Goal: Transaction & Acquisition: Obtain resource

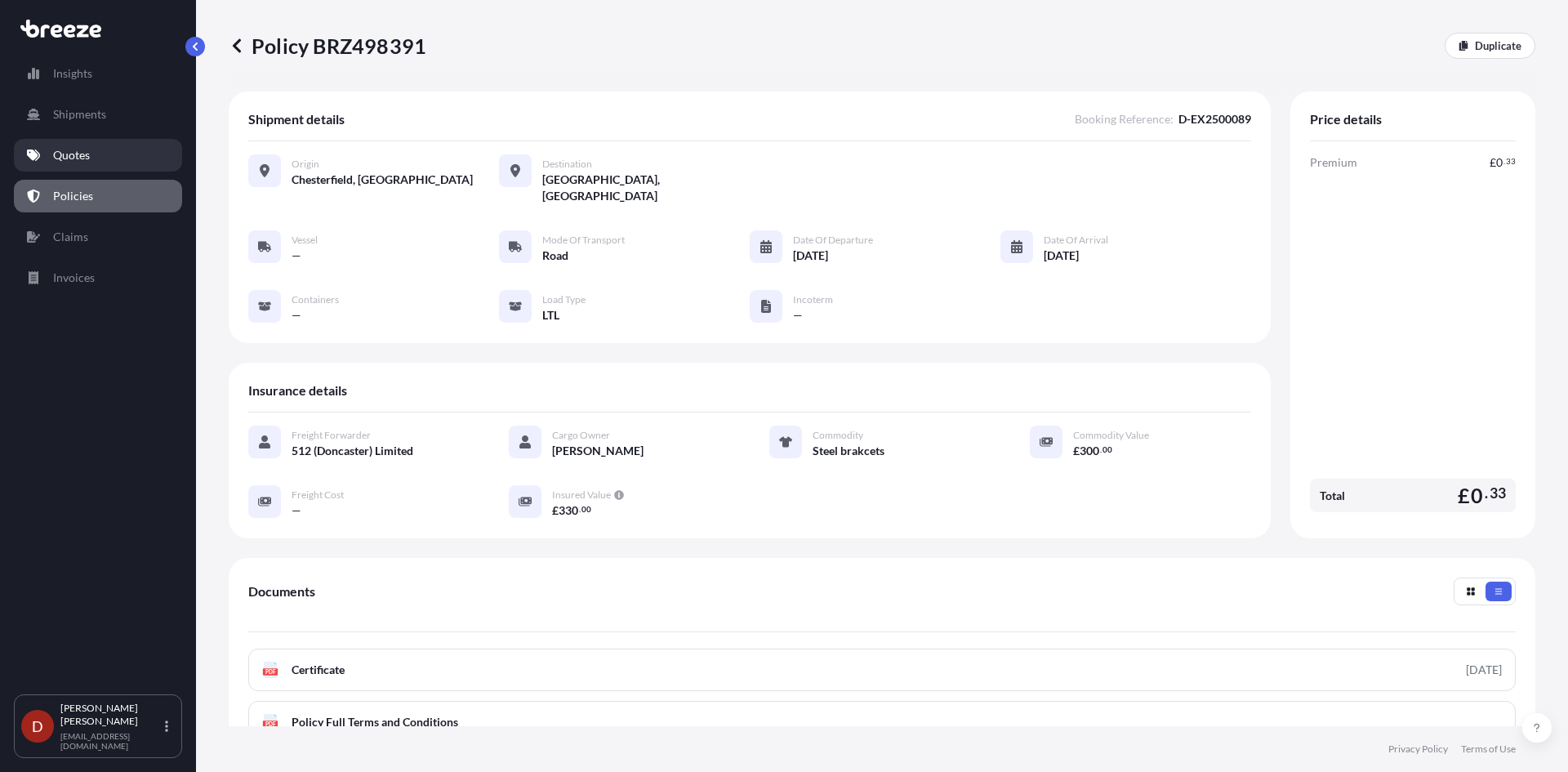
click at [100, 159] on link "Quotes" at bounding box center [97, 155] width 168 height 33
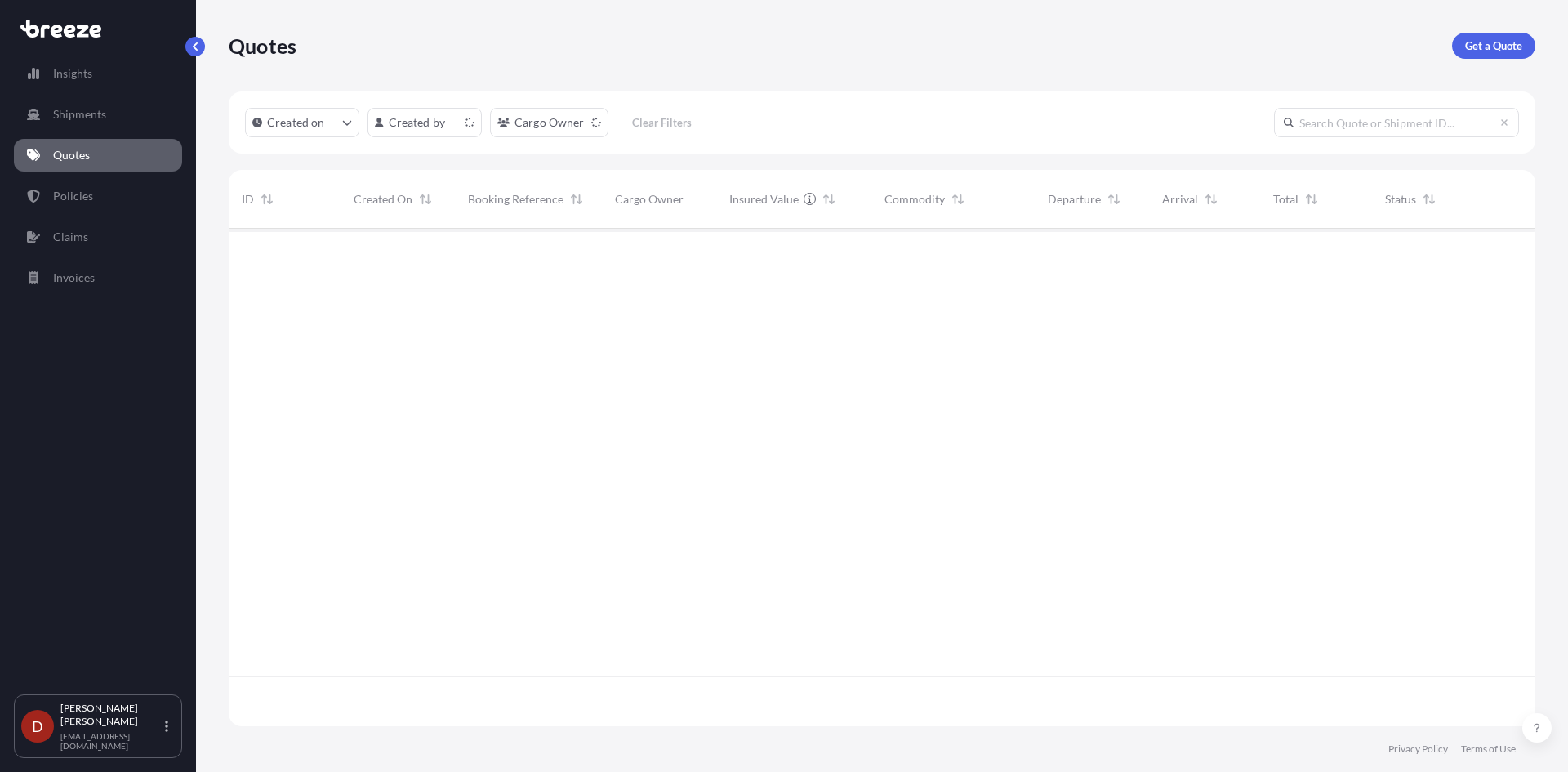
scroll to position [494, 1294]
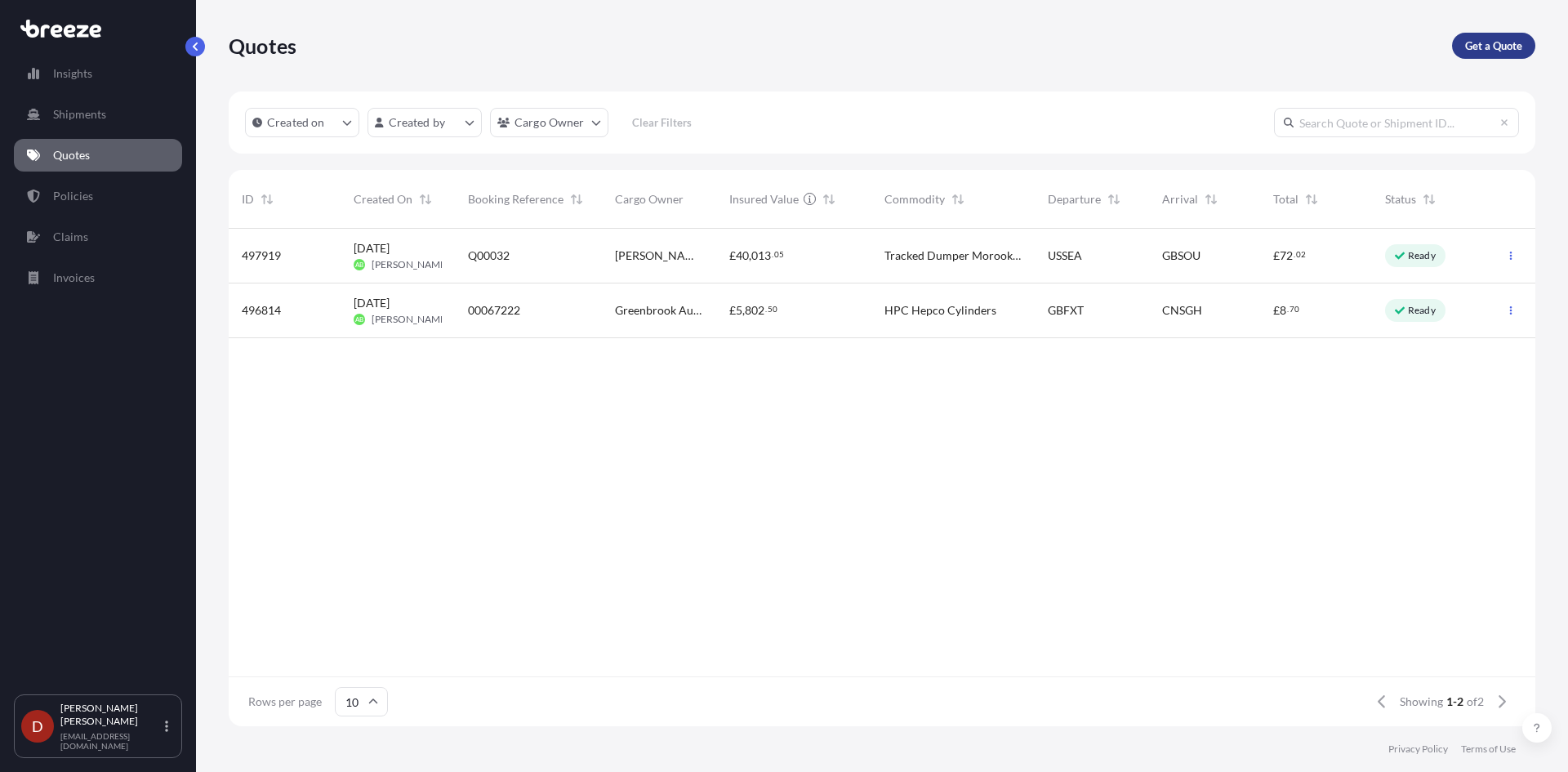
click at [1497, 40] on p "Get a Quote" at bounding box center [1494, 46] width 58 height 16
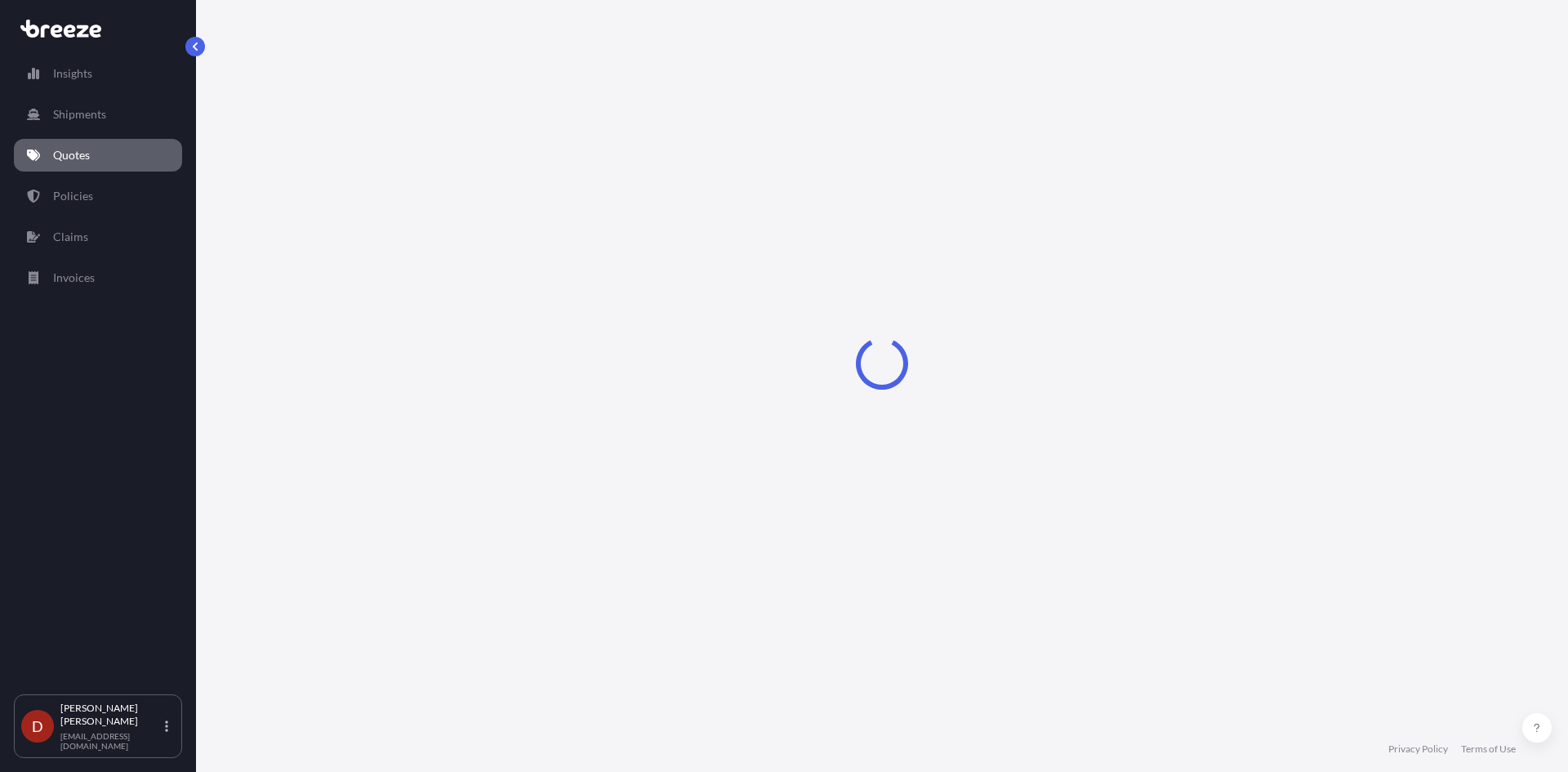
select select "Sea"
select select "1"
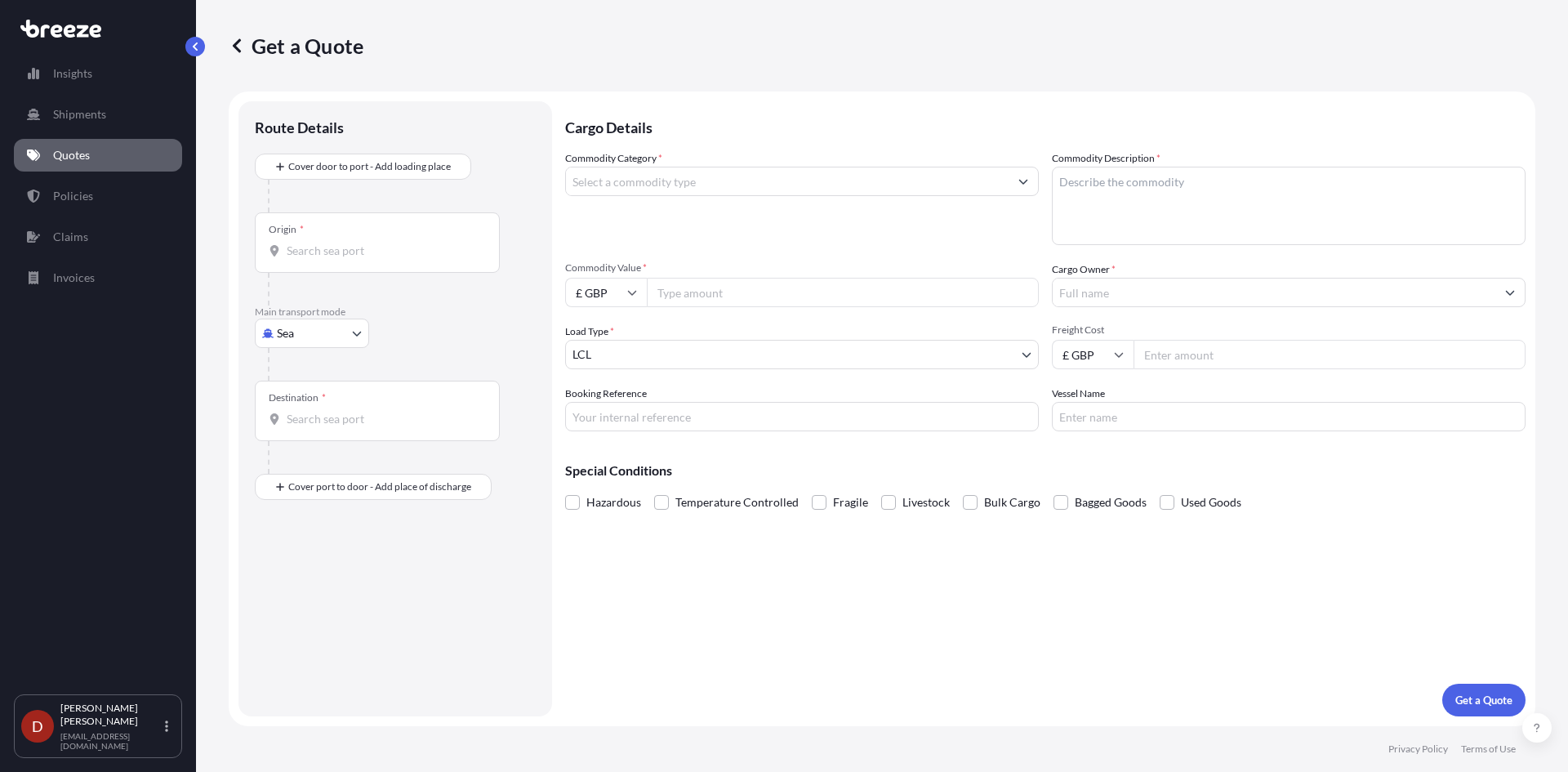
drag, startPoint x: 277, startPoint y: 373, endPoint x: 263, endPoint y: 387, distance: 19.8
click at [287, 346] on body "Insights Shipments Quotes Policies Claims Invoices D [PERSON_NAME] [PERSON_NAME…" at bounding box center [784, 386] width 1568 height 772
click at [308, 443] on div "Road" at bounding box center [312, 435] width 101 height 30
select select "Road"
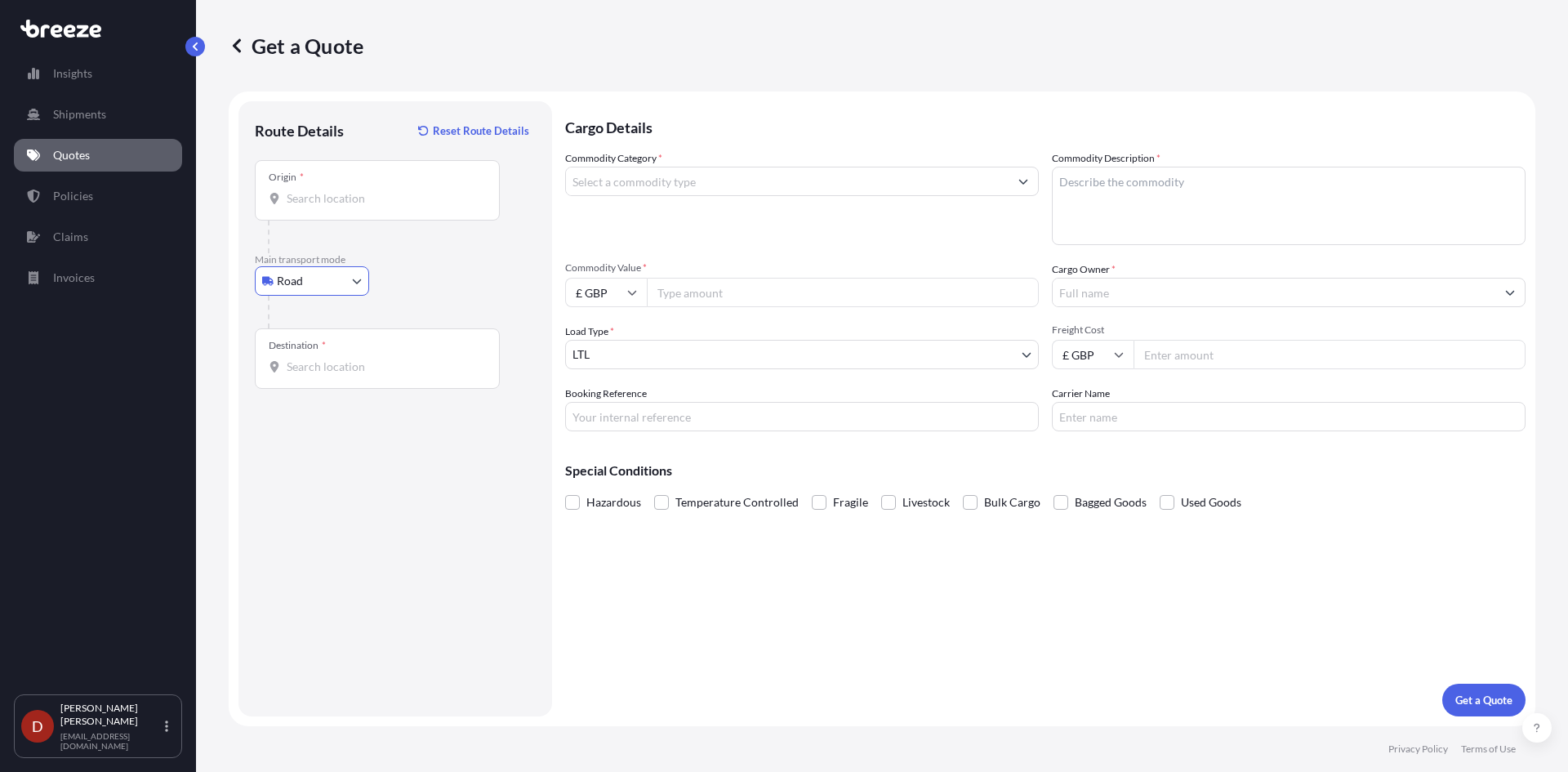
click at [338, 193] on input "Origin *" at bounding box center [383, 198] width 193 height 16
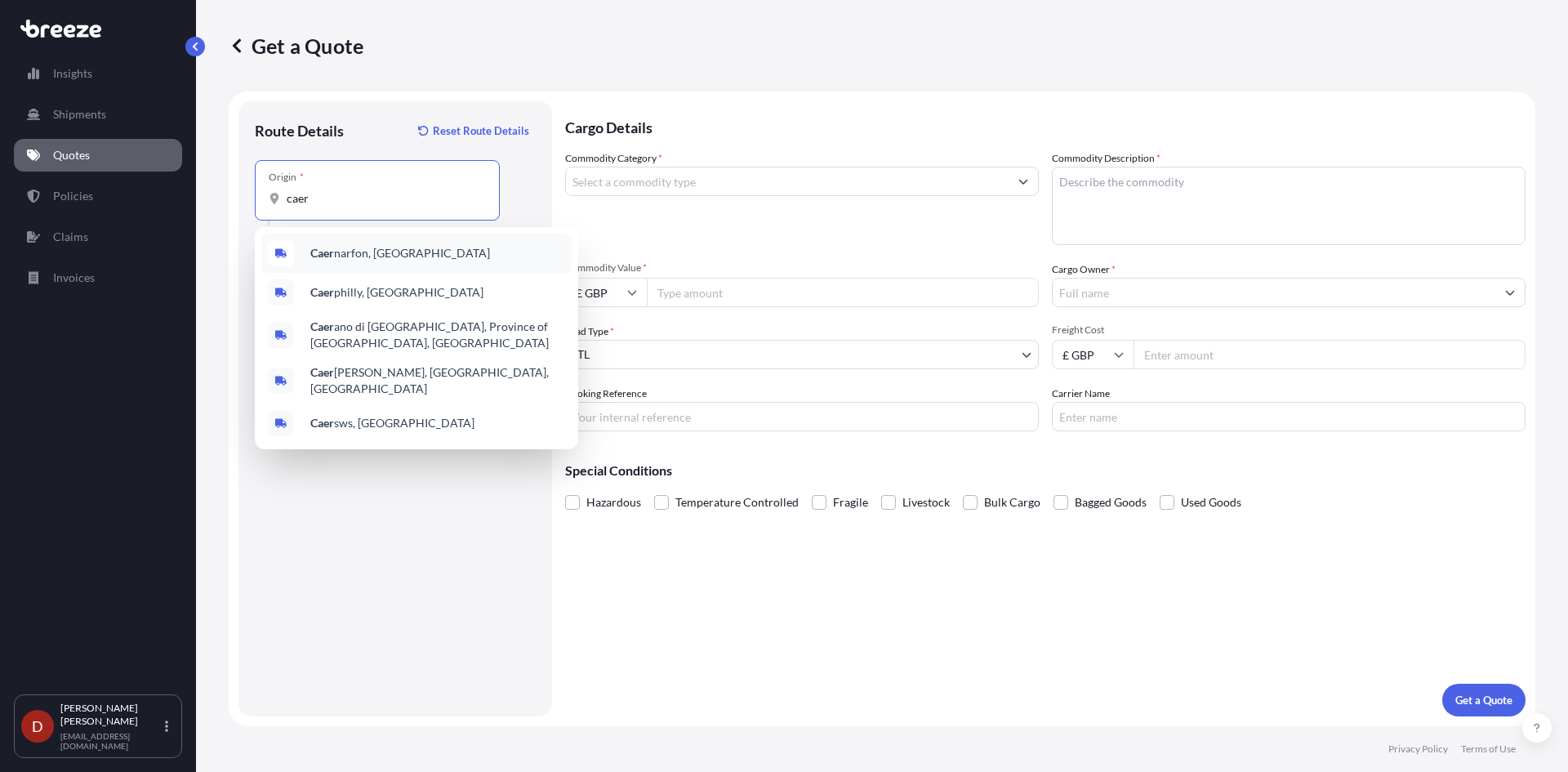
click at [477, 260] on div "Caer narfon, [GEOGRAPHIC_DATA]" at bounding box center [416, 252] width 311 height 39
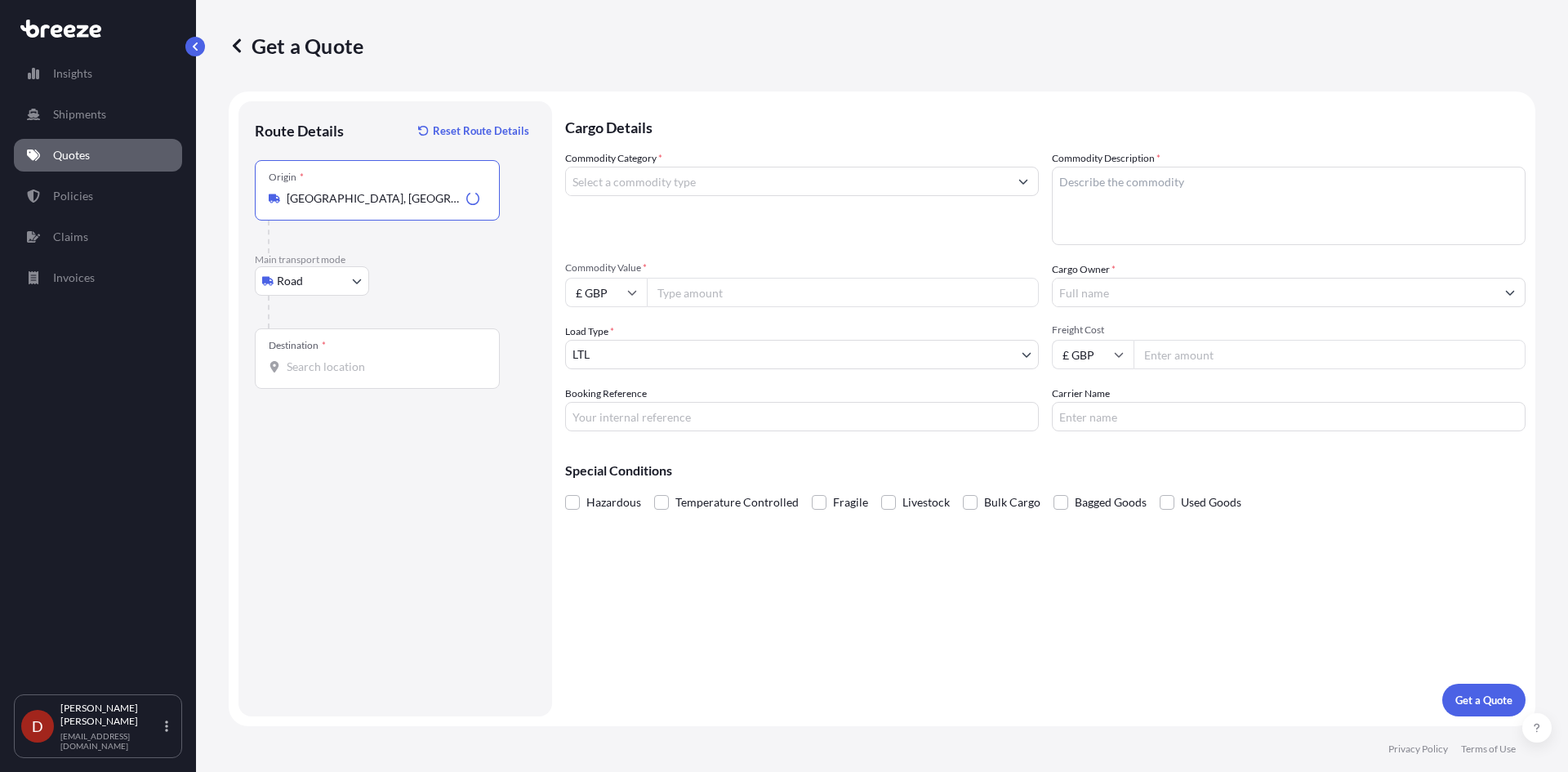
type input "[GEOGRAPHIC_DATA], [GEOGRAPHIC_DATA]"
click at [386, 371] on input "Destination *" at bounding box center [383, 366] width 193 height 16
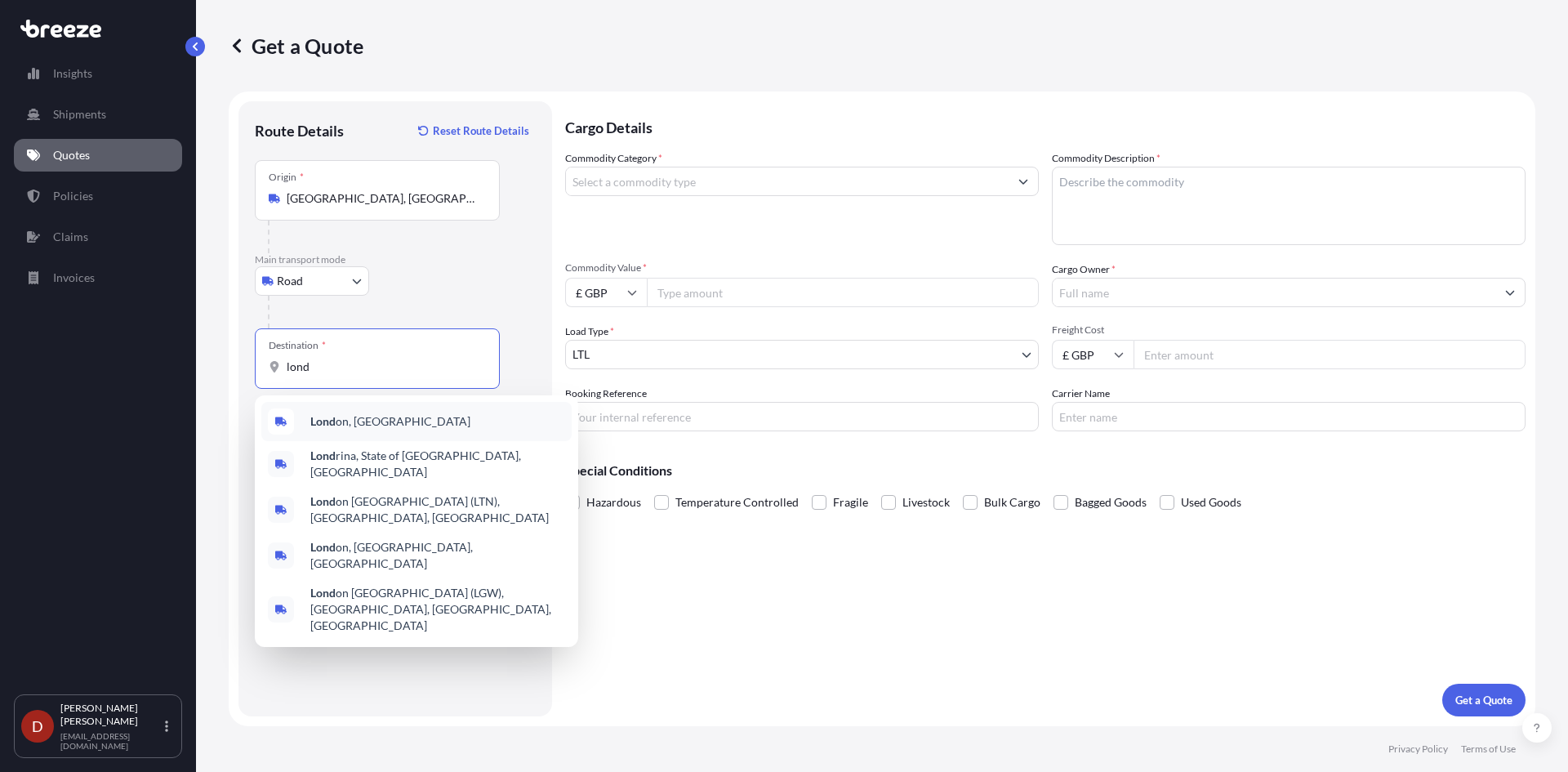
click at [355, 430] on div "Lond on, [GEOGRAPHIC_DATA]" at bounding box center [416, 421] width 311 height 39
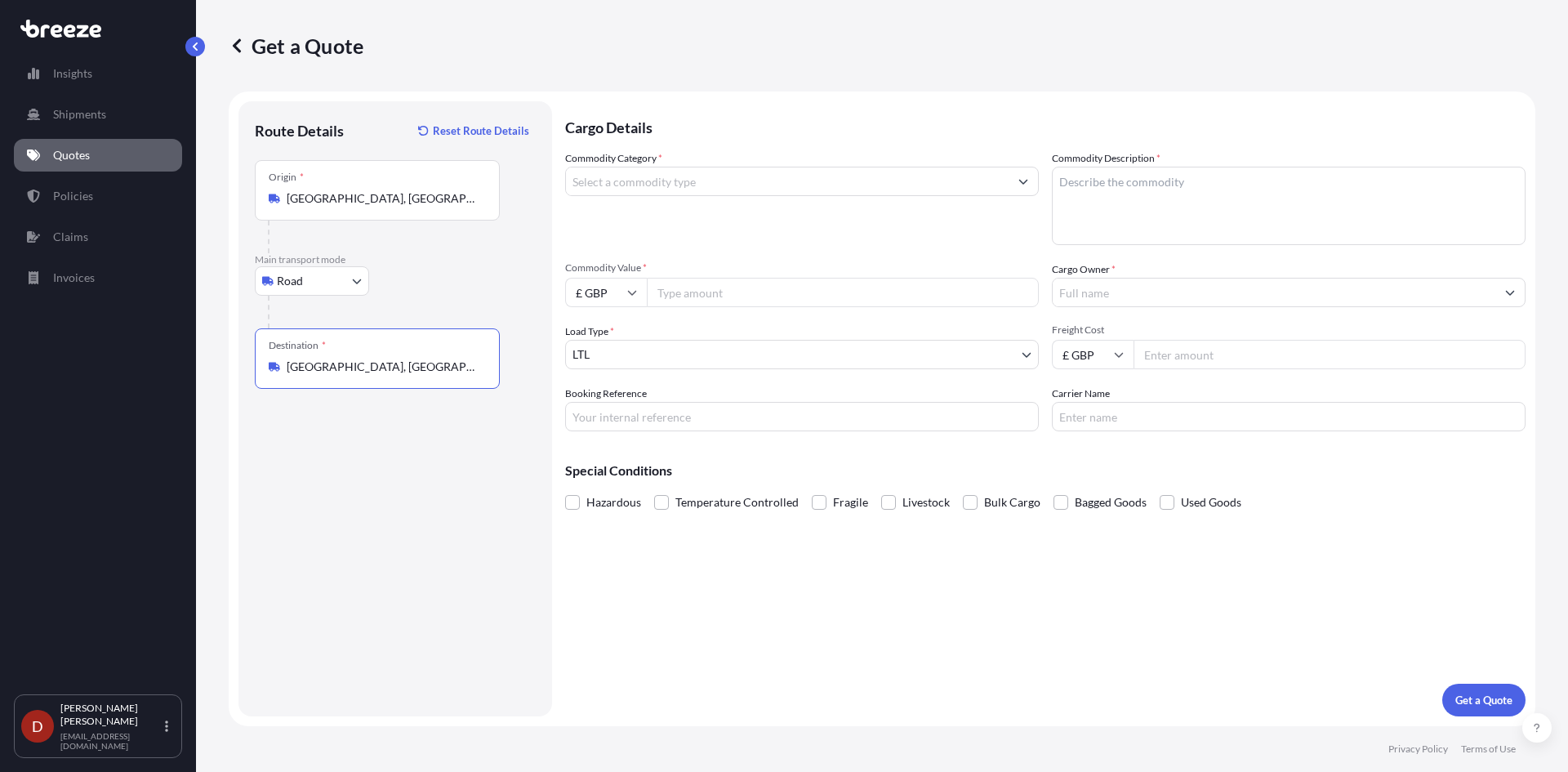
type input "[GEOGRAPHIC_DATA], [GEOGRAPHIC_DATA]"
click at [675, 187] on input "Commodity Category *" at bounding box center [787, 182] width 443 height 30
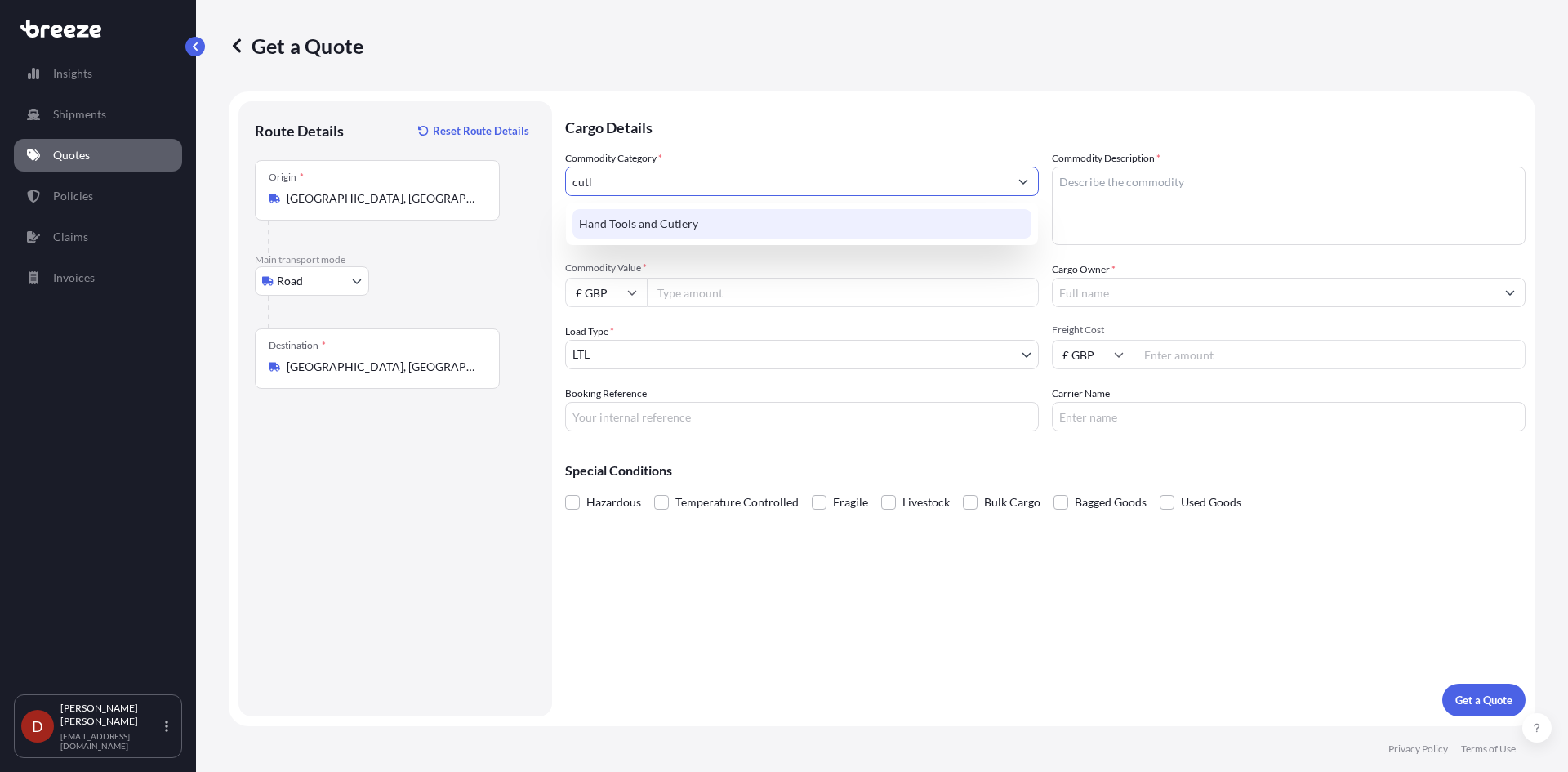
click at [683, 222] on div "Hand Tools and Cutlery" at bounding box center [802, 224] width 458 height 30
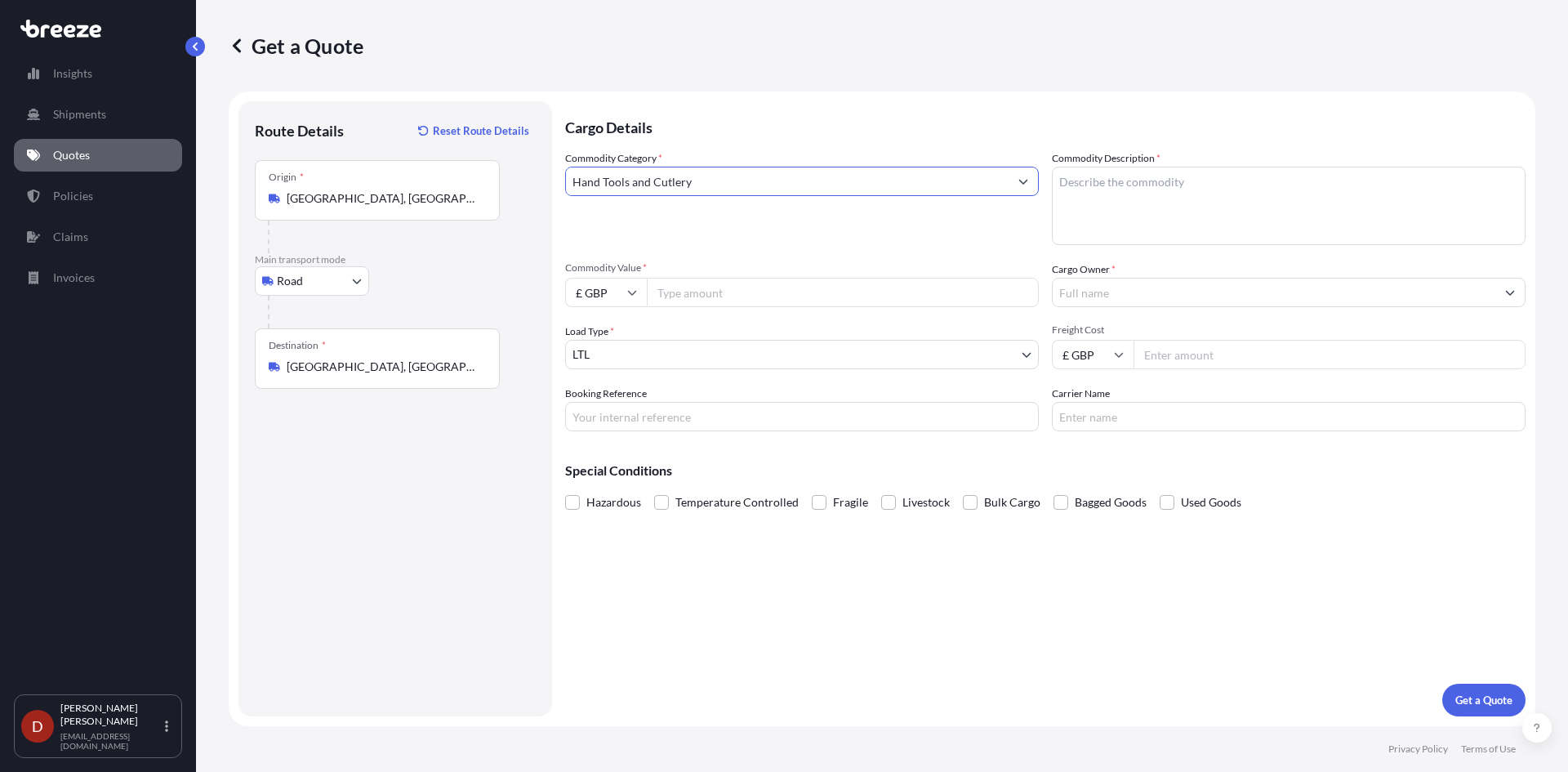
type input "Hand Tools and Cutlery"
click at [1097, 193] on textarea "Commodity Description *" at bounding box center [1288, 205] width 473 height 78
type textarea "Kitchen utensils"
click at [721, 281] on input "Commodity Value *" at bounding box center [843, 293] width 392 height 30
type input "5000"
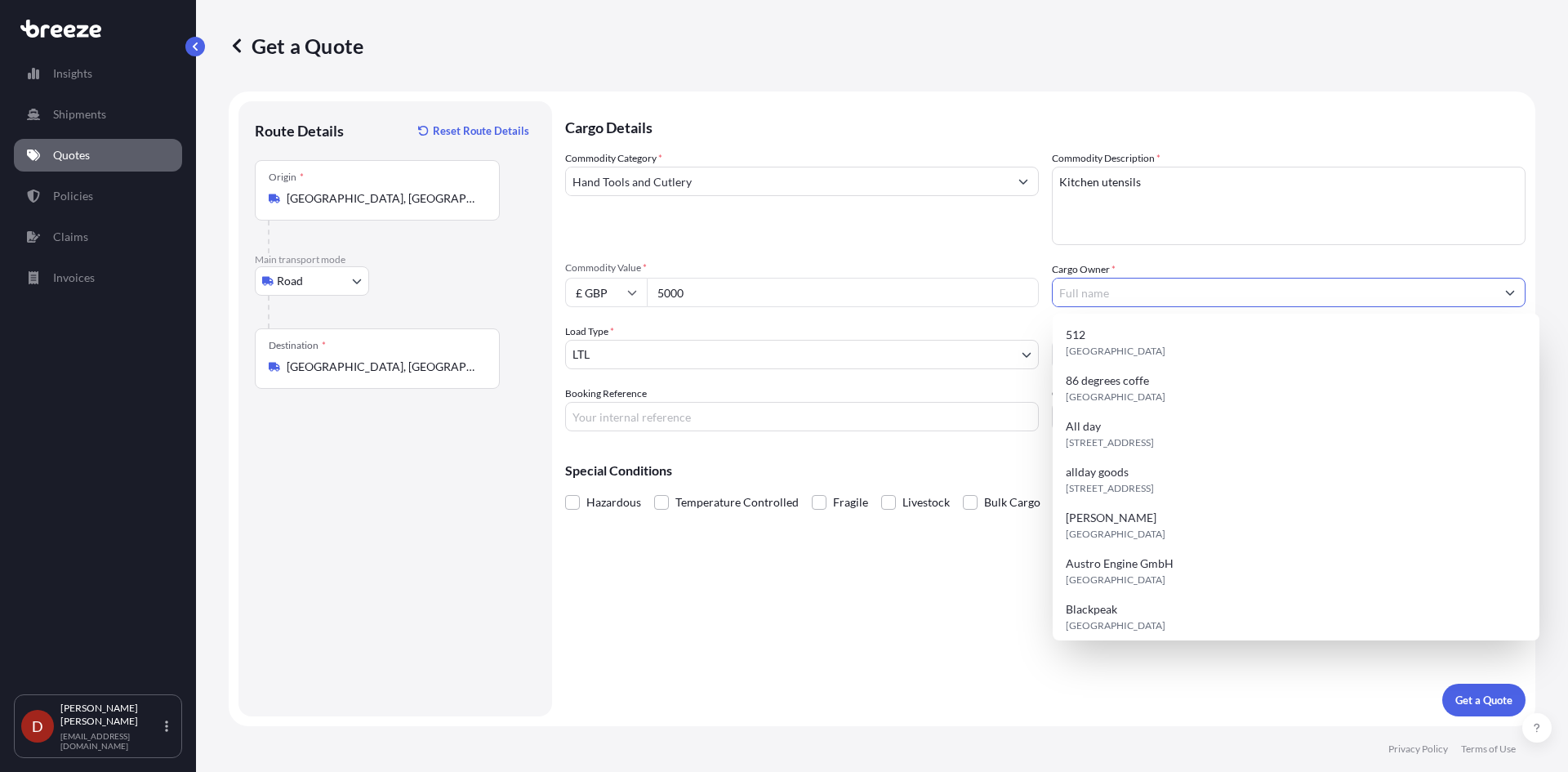
click at [1094, 285] on input "Cargo Owner *" at bounding box center [1274, 293] width 443 height 30
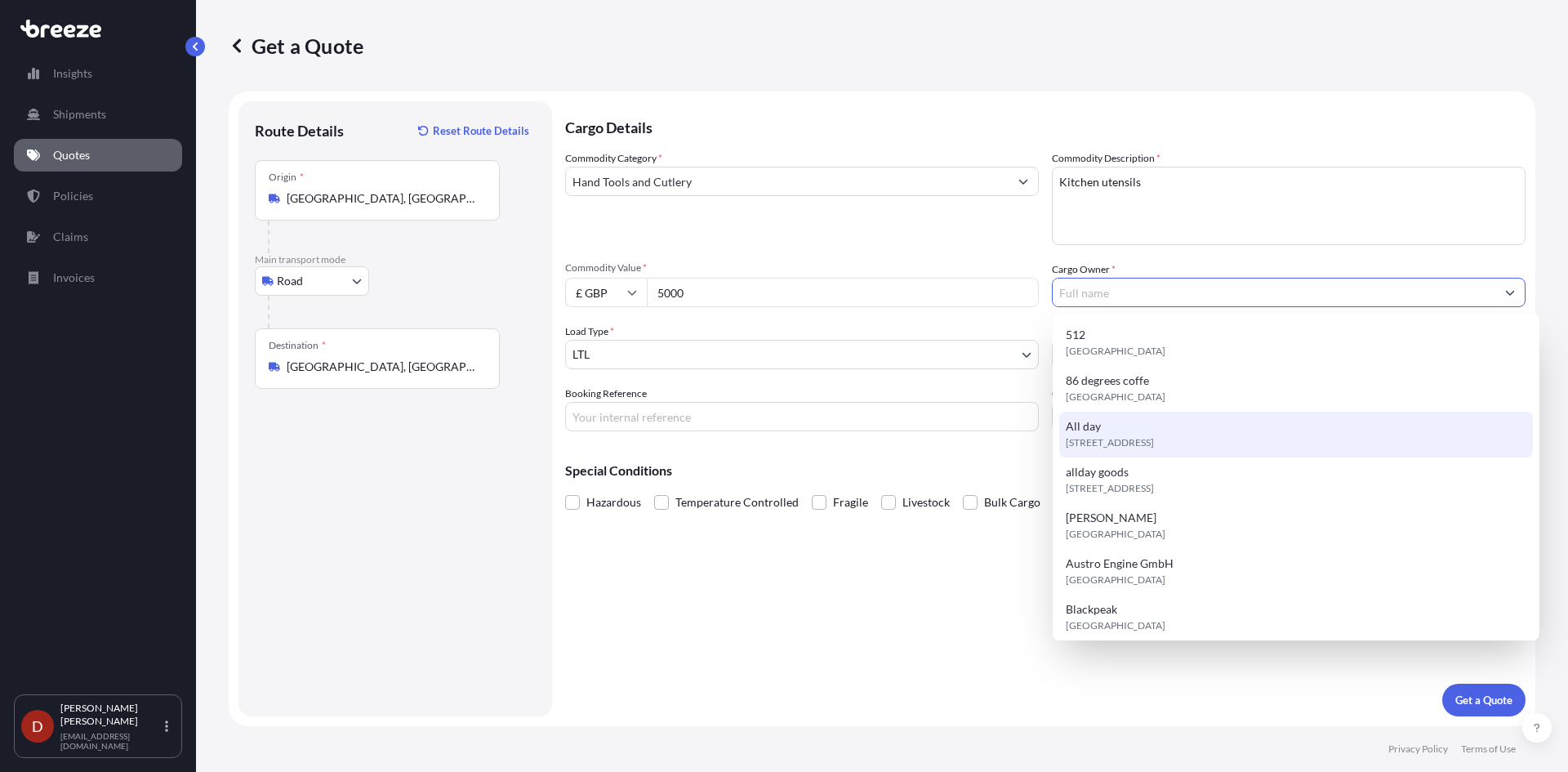
click at [1117, 423] on div "[STREET_ADDRESS]" at bounding box center [1295, 435] width 473 height 46
type input "All day"
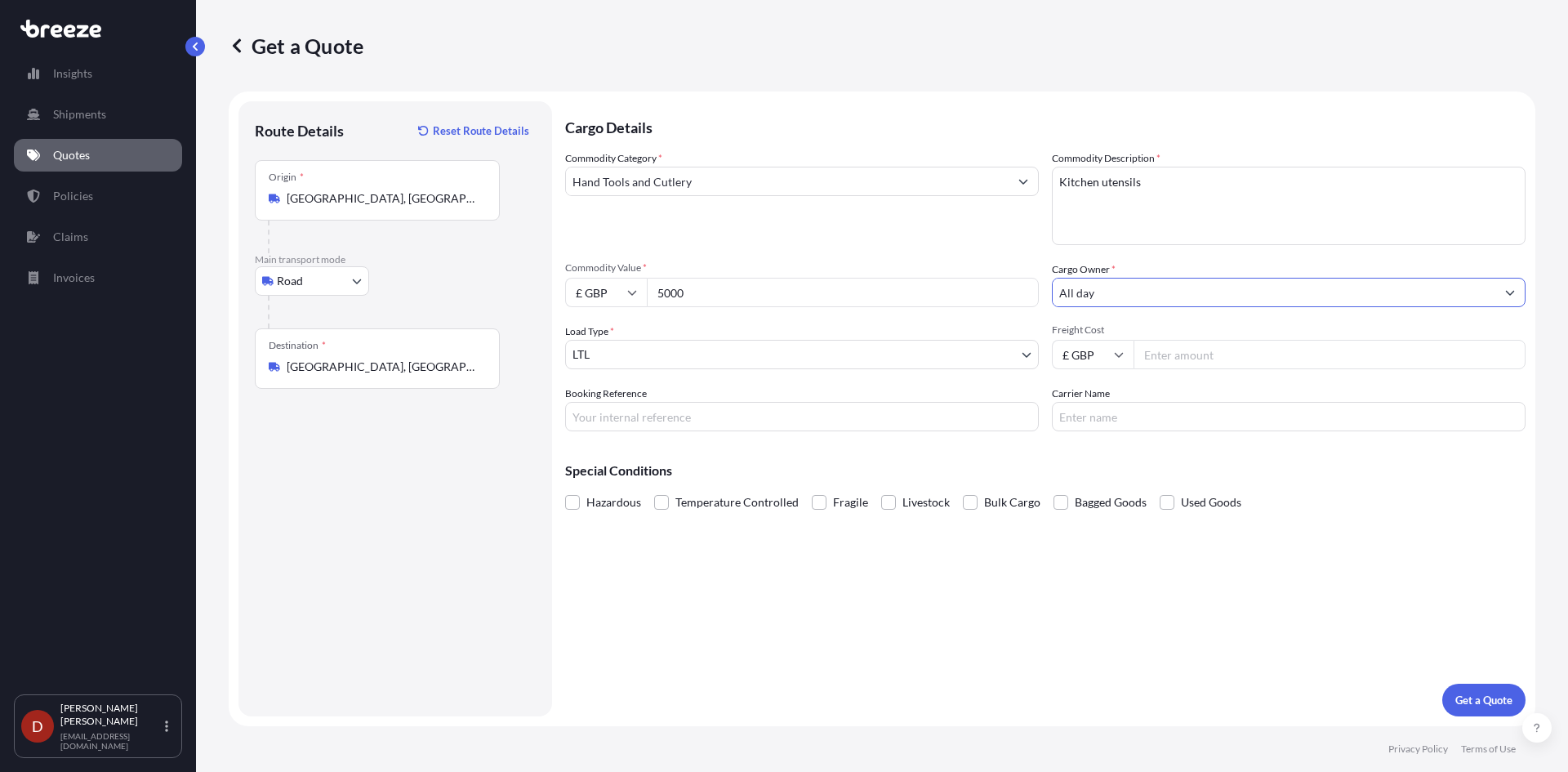
click at [681, 416] on input "Booking Reference" at bounding box center [801, 417] width 473 height 30
paste input "D-DO2500097"
type input "D-DO2500097"
click at [1497, 698] on p "Get a Quote" at bounding box center [1484, 700] width 58 height 16
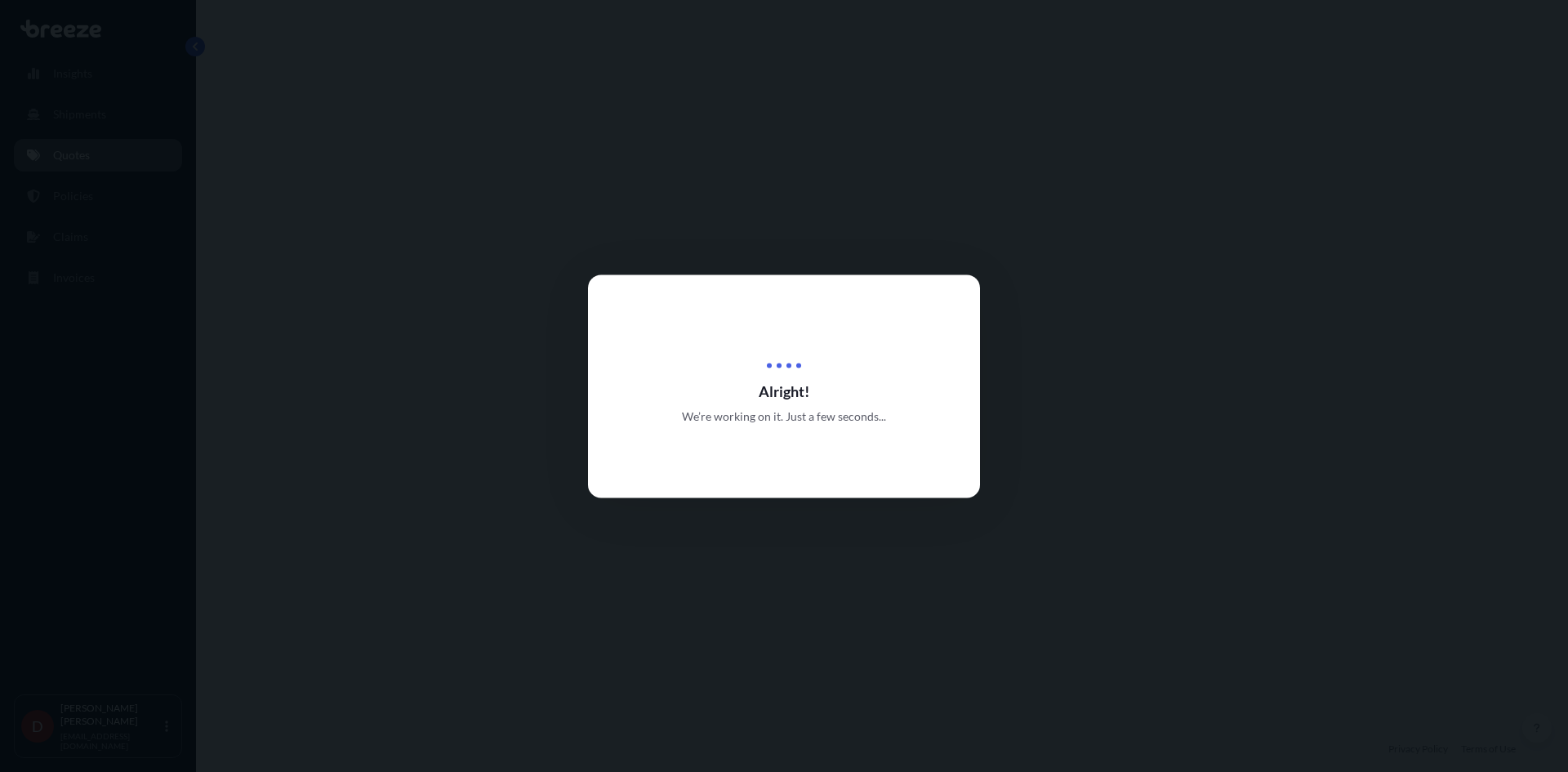
select select "Road"
select select "1"
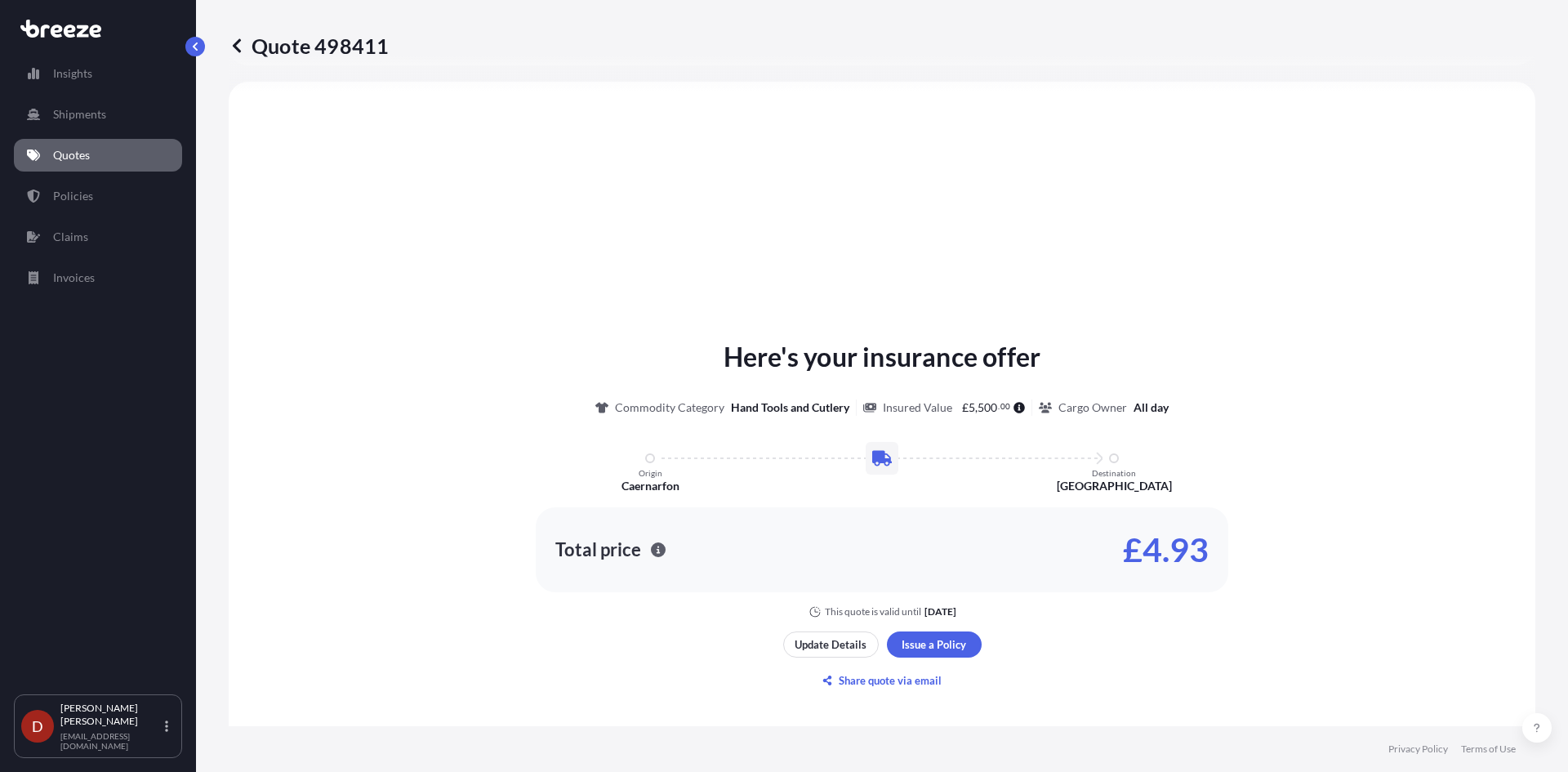
scroll to position [732, 0]
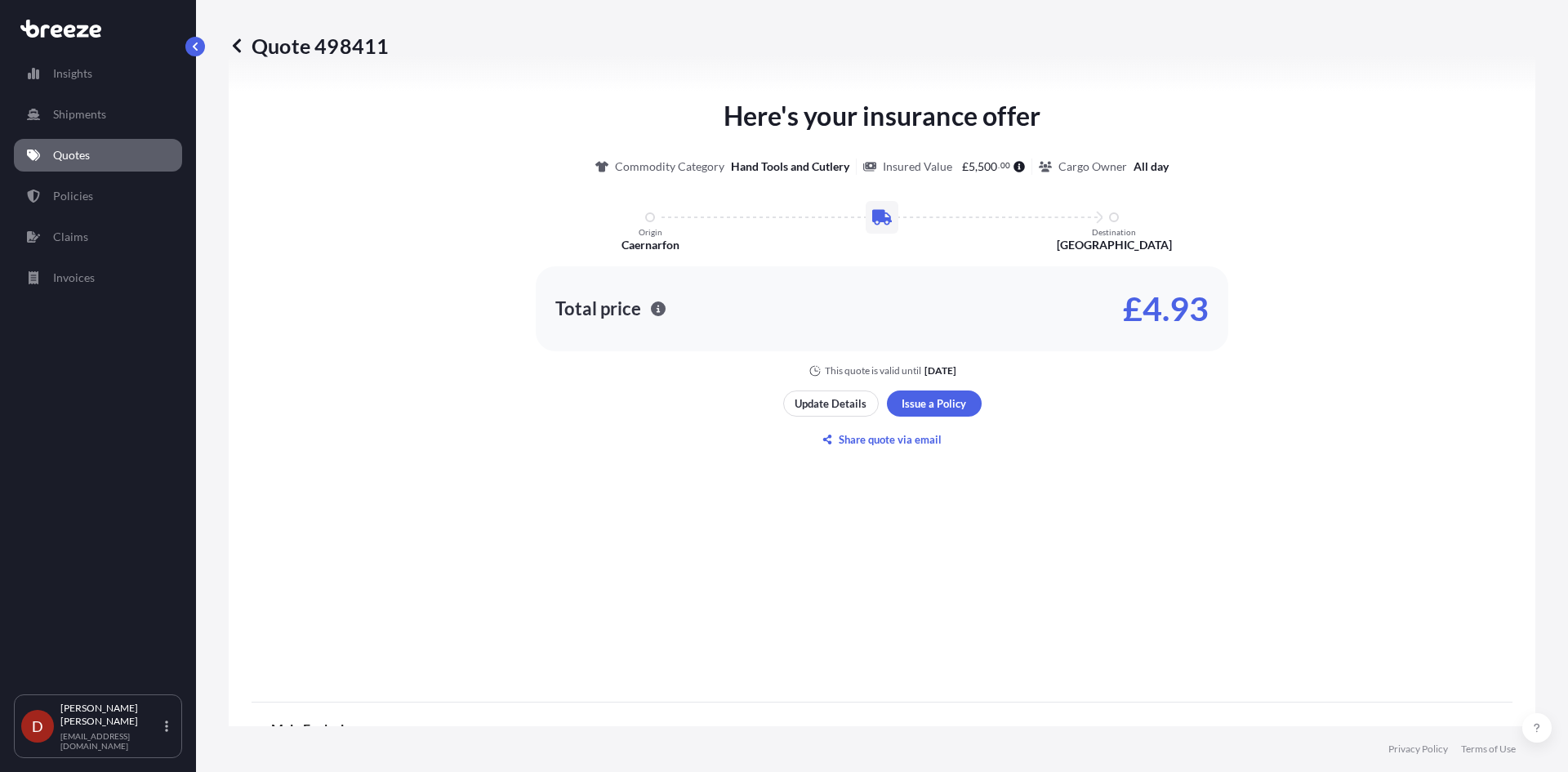
click at [944, 389] on div "Here's your insurance offer Commodity Category Hand Tools and Cutlery Insured V…" at bounding box center [881, 275] width 1260 height 822
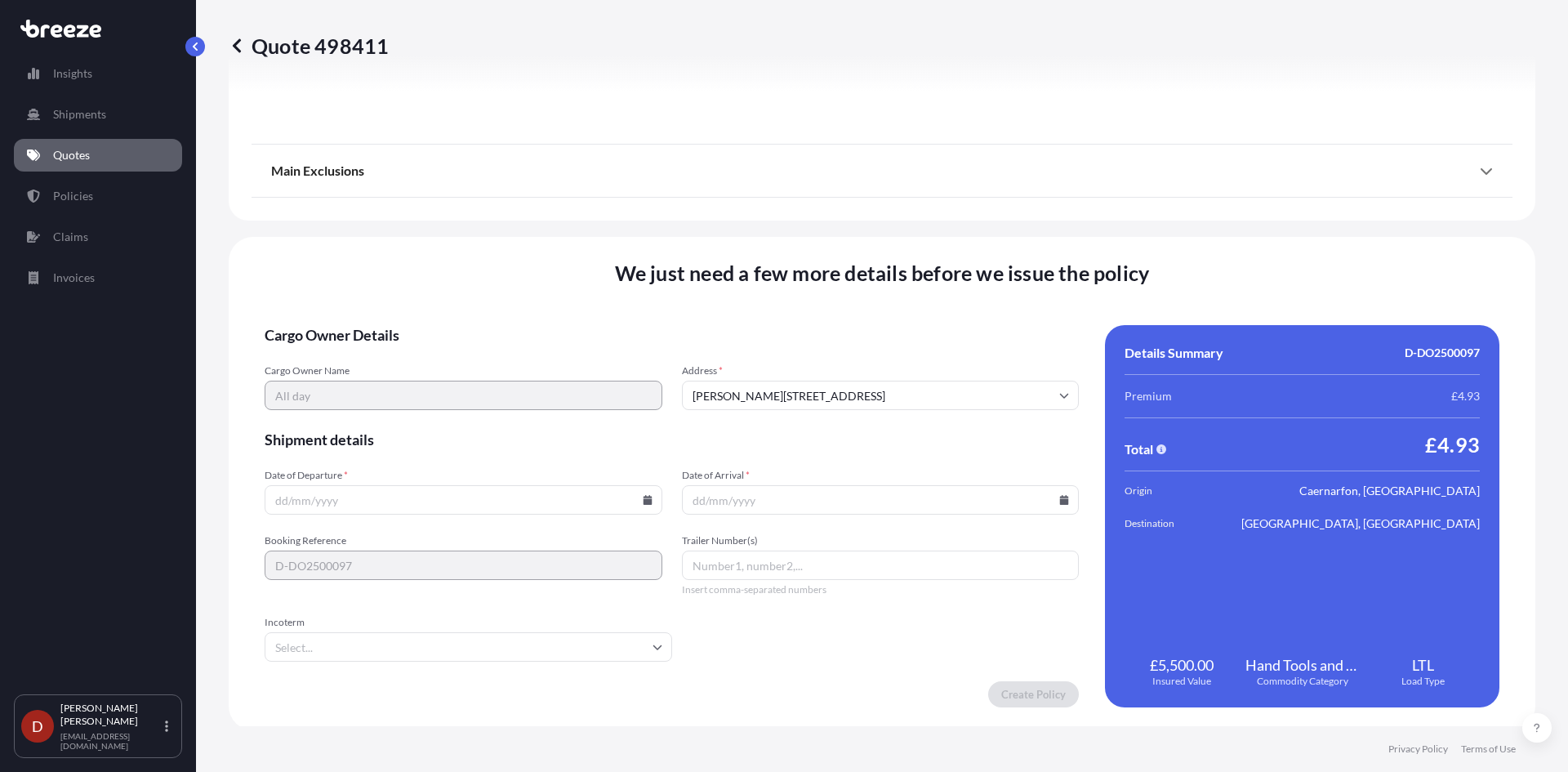
scroll to position [1803, 0]
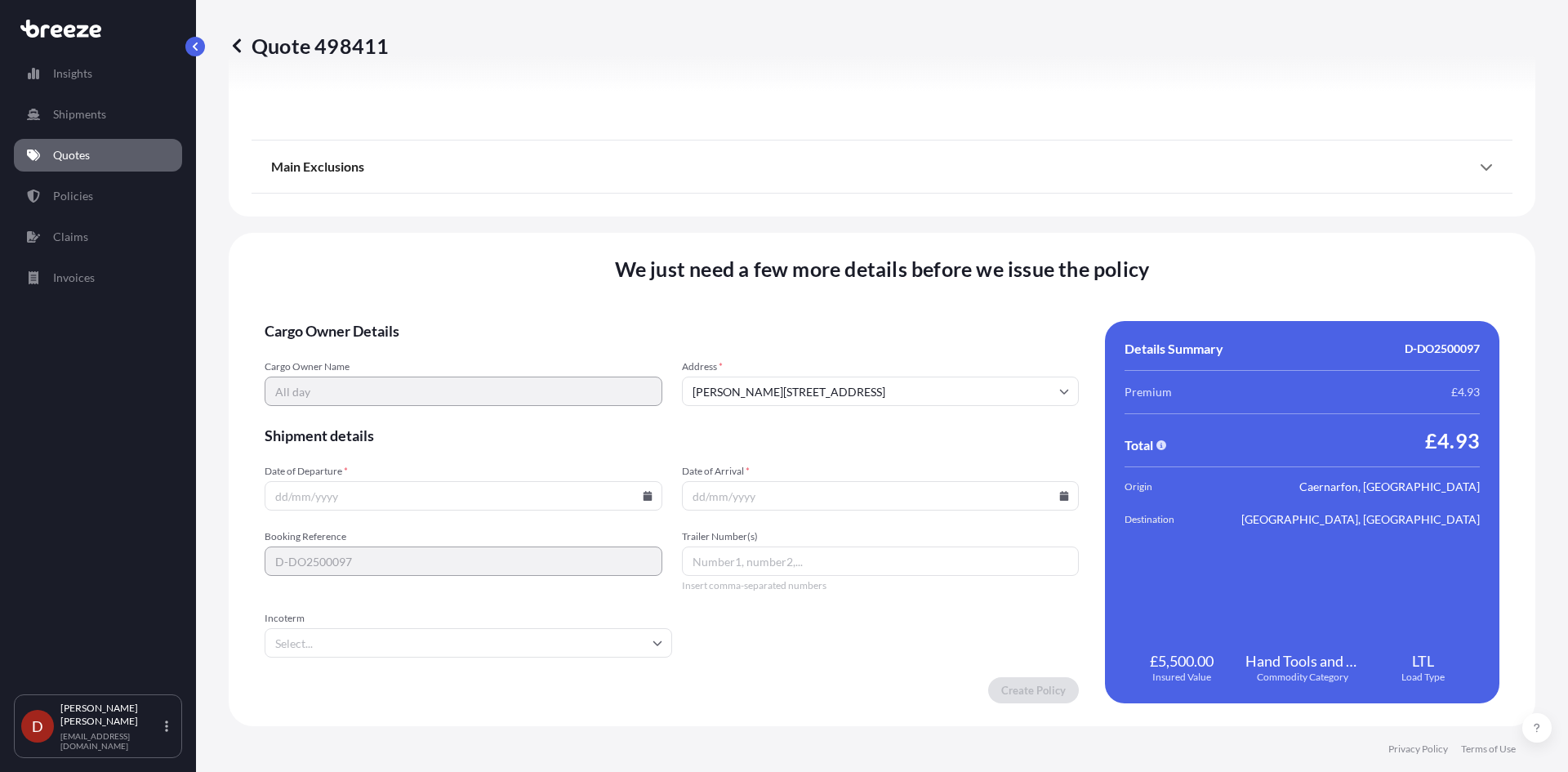
click at [512, 491] on input "Date of Departure *" at bounding box center [463, 496] width 398 height 30
click at [633, 495] on input "Date of Departure *" at bounding box center [463, 496] width 398 height 30
click at [643, 495] on icon at bounding box center [648, 495] width 10 height 10
click at [388, 321] on button "9" at bounding box center [385, 320] width 26 height 26
type input "[DATE]"
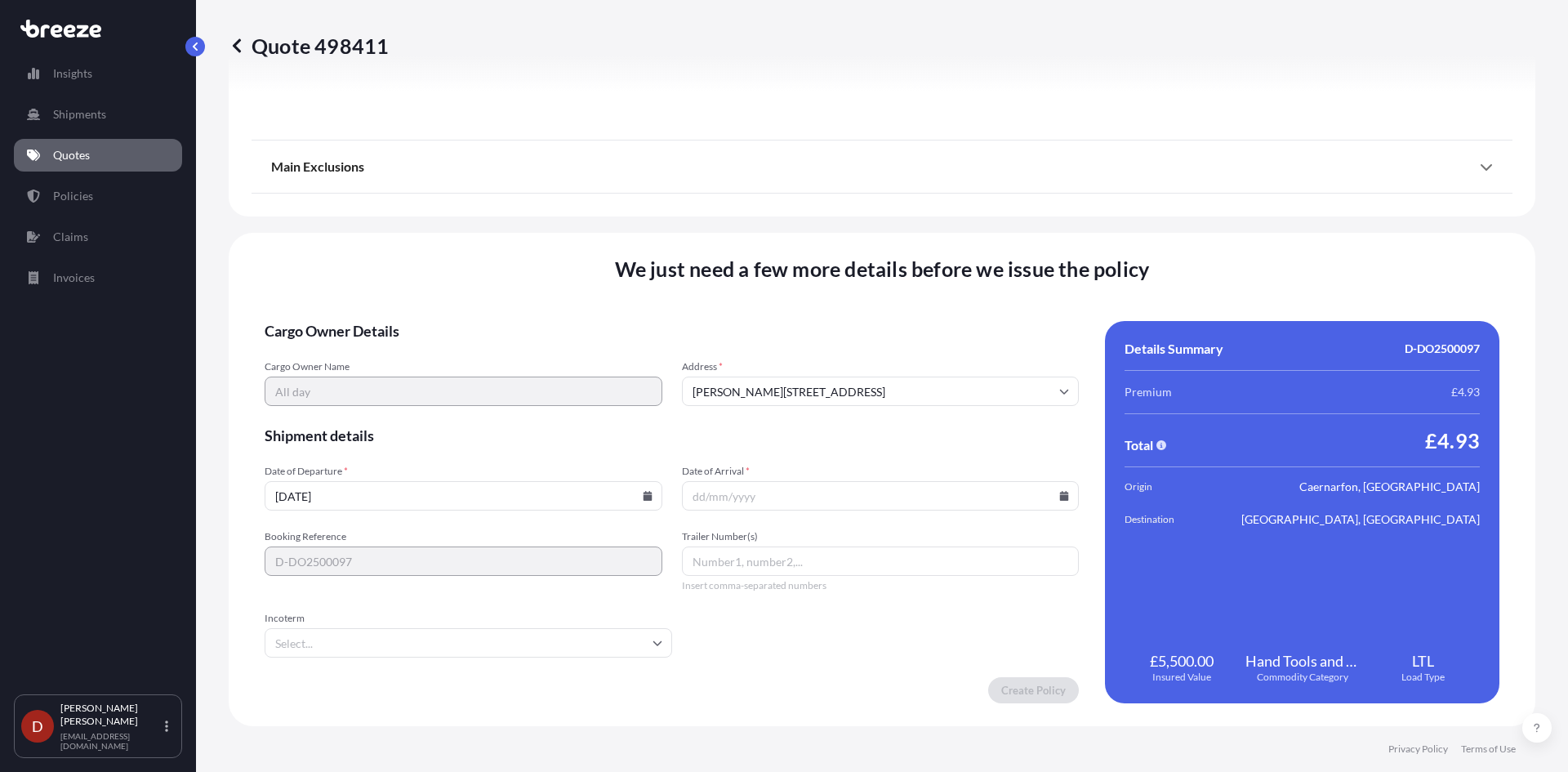
click at [789, 484] on input "Date of Arrival *" at bounding box center [880, 496] width 398 height 30
click at [1060, 495] on icon at bounding box center [1064, 495] width 9 height 10
click at [842, 316] on button "10" at bounding box center [836, 320] width 26 height 26
type input "[DATE]"
click at [636, 456] on form "Cargo Owner Details Cargo Owner Name All day Address * [PERSON_NAME][GEOGRAPHIC…" at bounding box center [672, 511] width 814 height 382
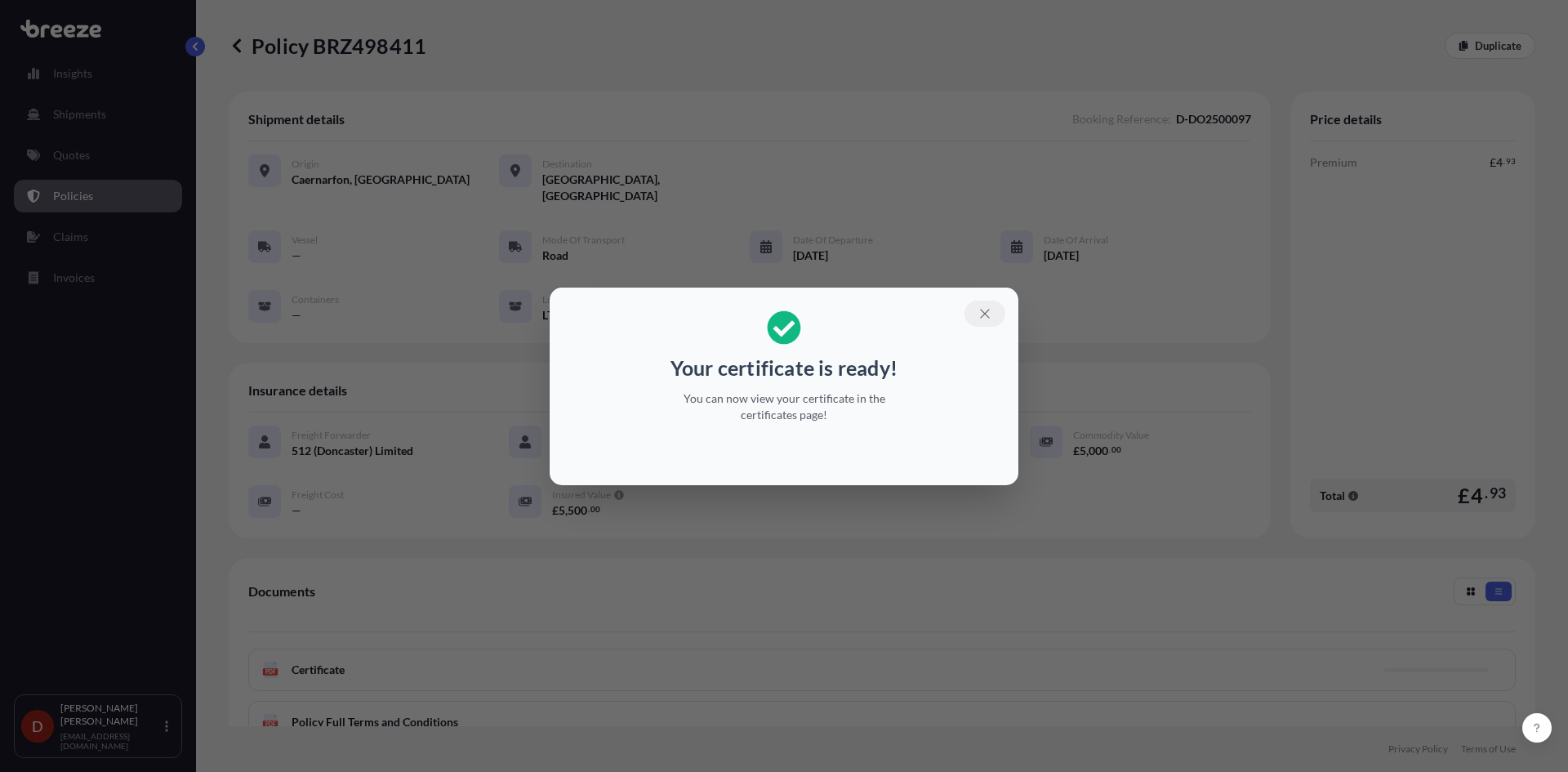
click at [990, 310] on icon "button" at bounding box center [984, 314] width 15 height 15
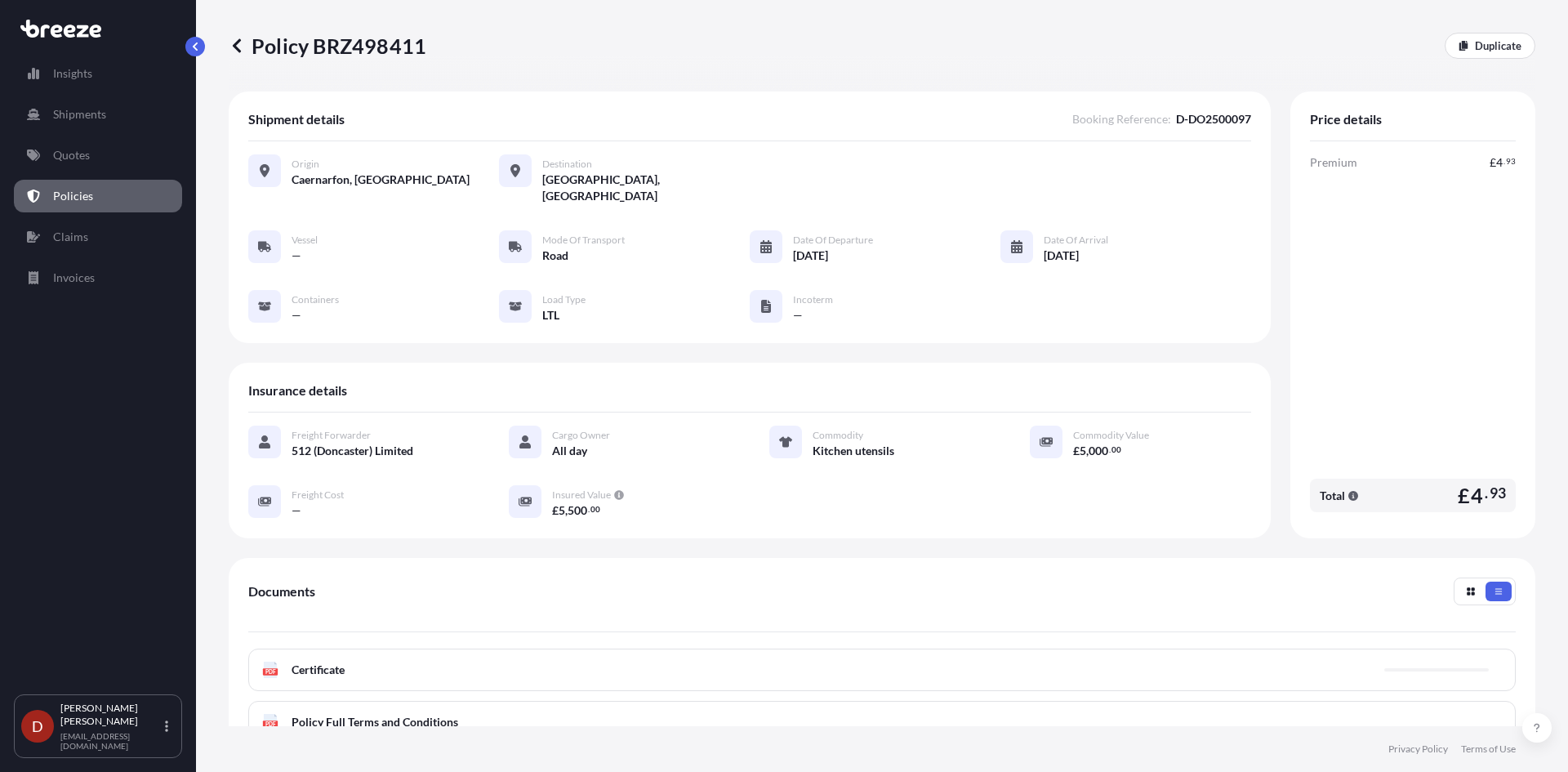
click at [661, 648] on div "PDF Certificate" at bounding box center [881, 669] width 1267 height 43
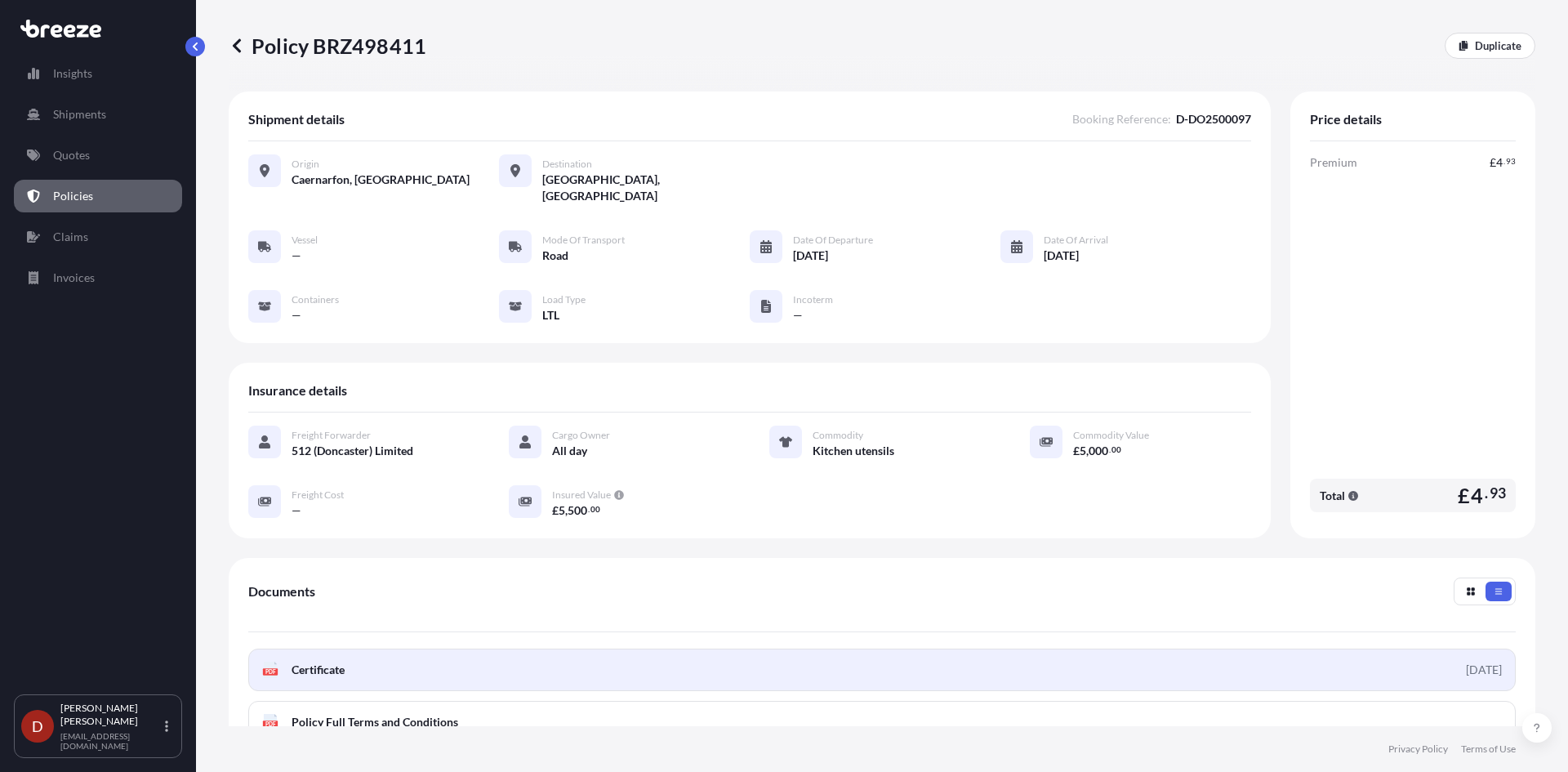
click at [662, 648] on link "PDF Certificate [DATE]" at bounding box center [881, 669] width 1267 height 43
